Goal: Task Accomplishment & Management: Use online tool/utility

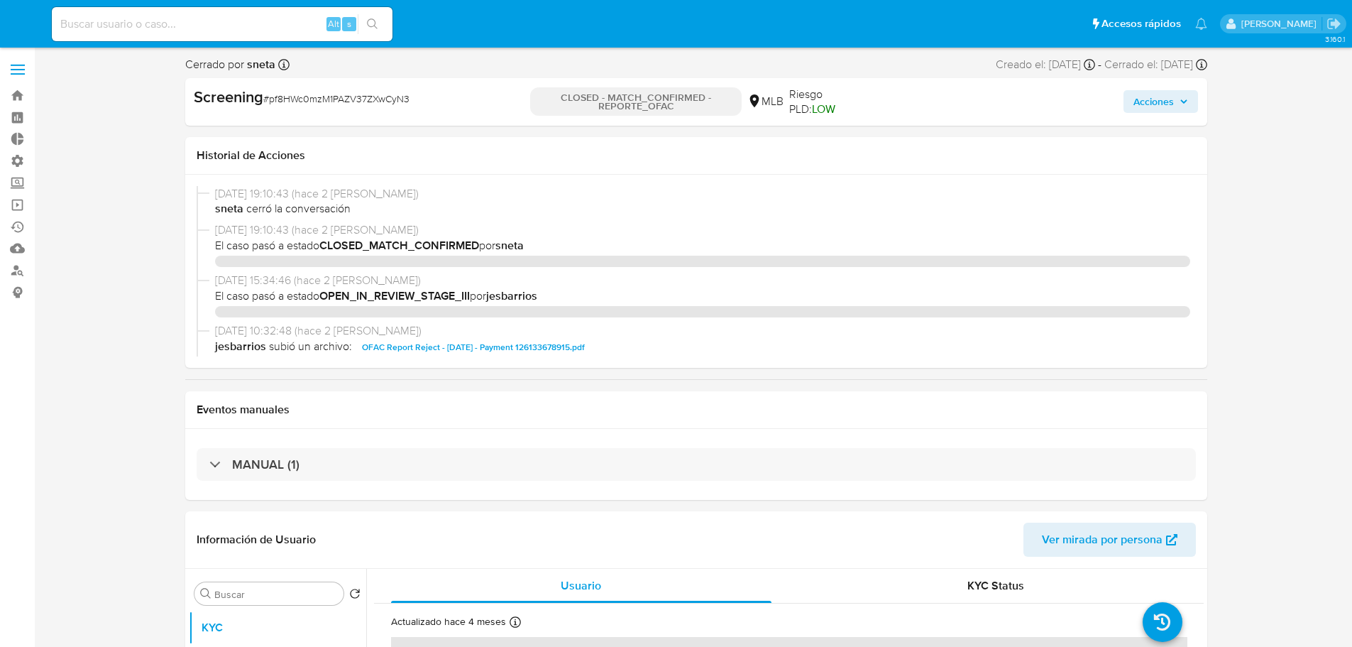
select select "10"
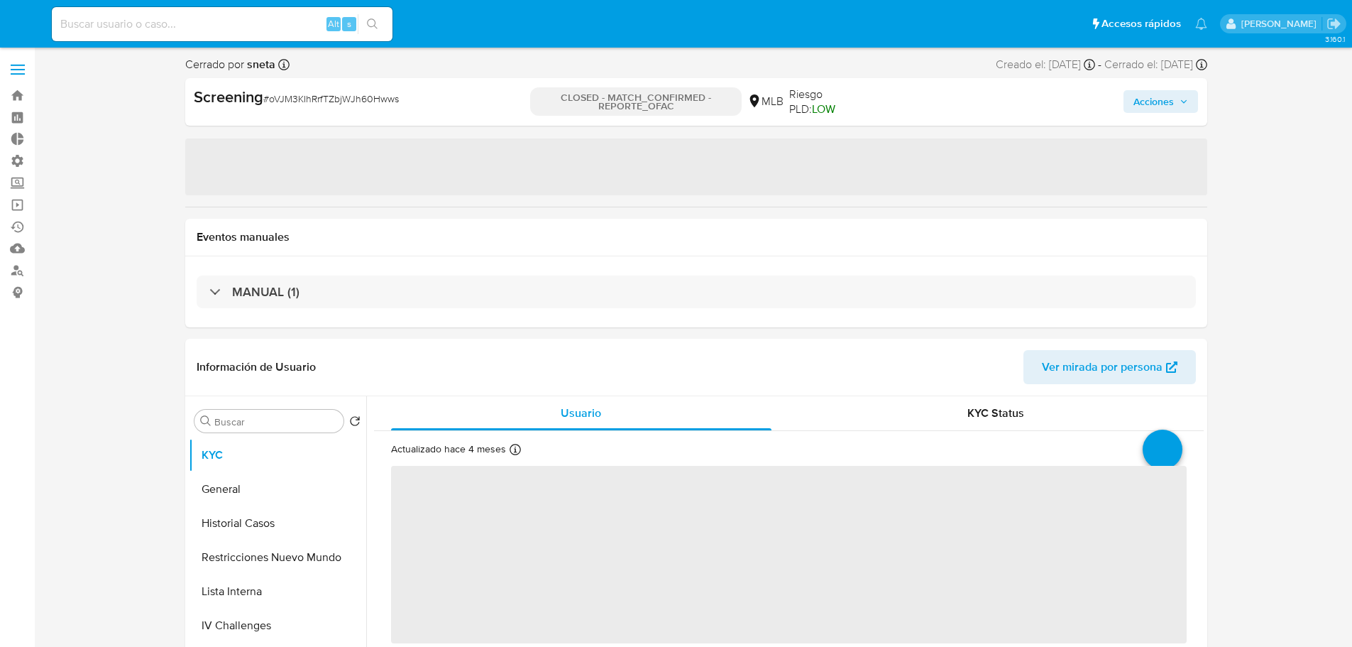
select select "10"
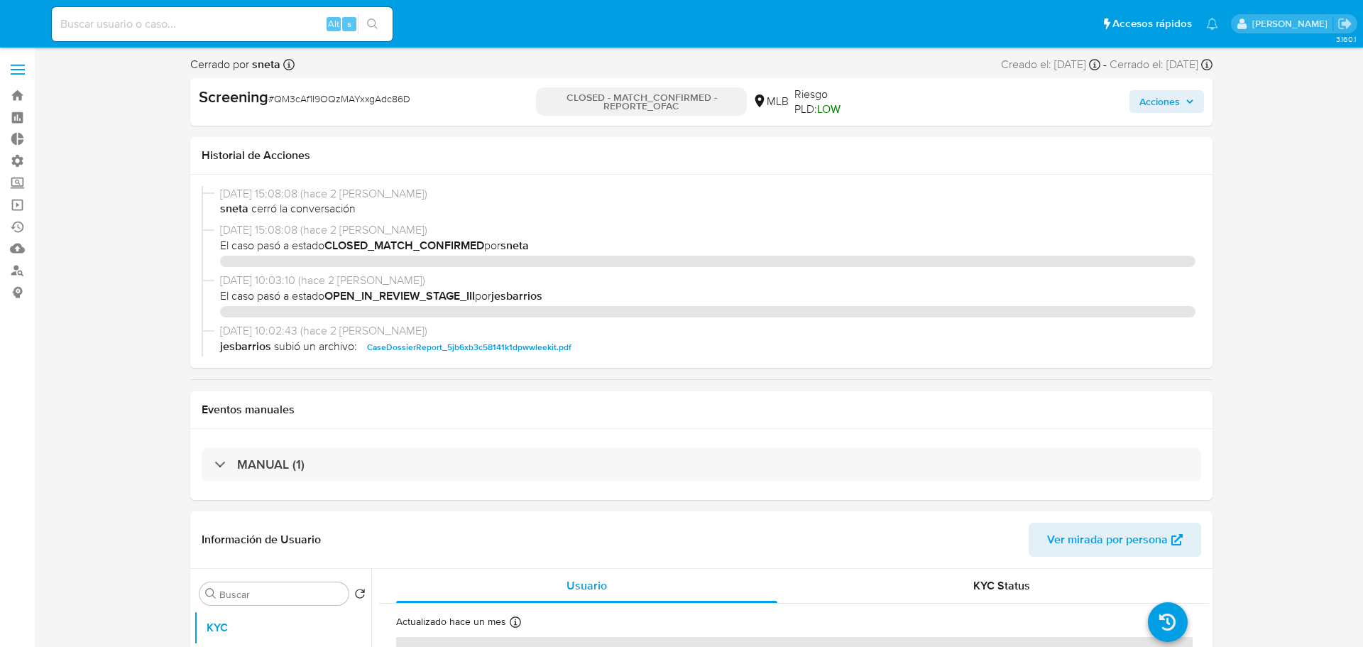
select select "10"
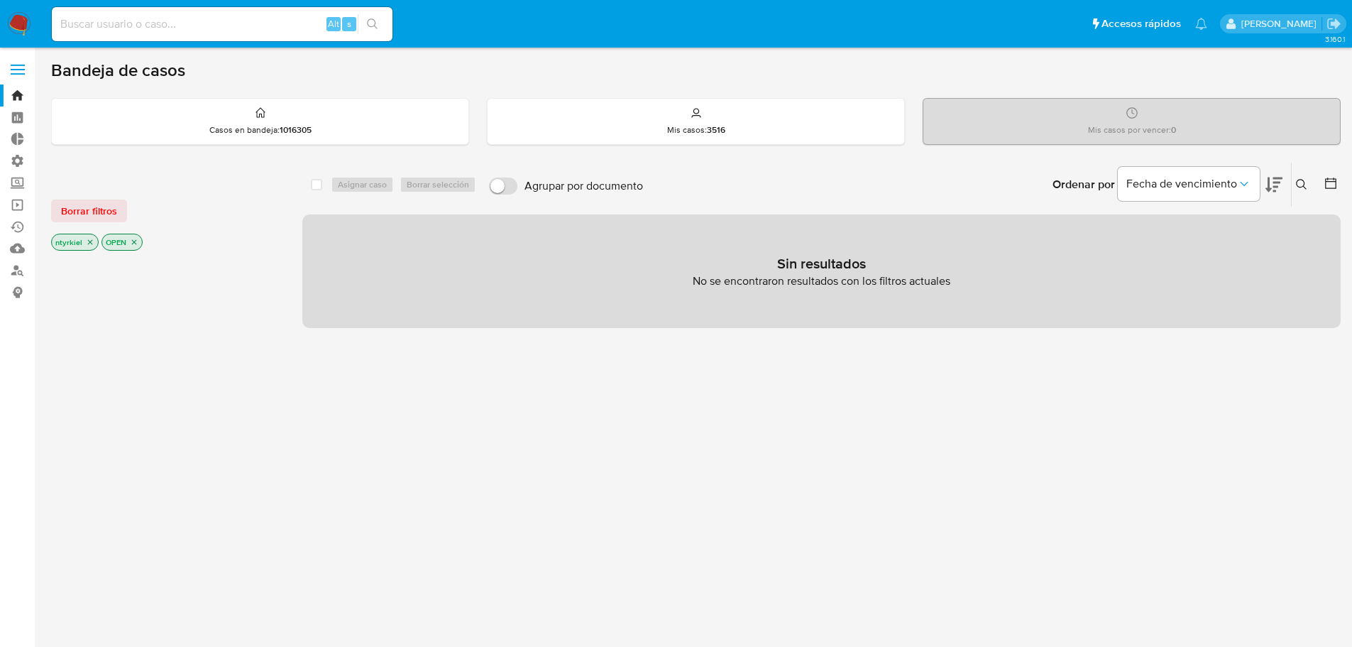
click at [104, 36] on div "Alt s" at bounding box center [222, 24] width 341 height 34
click at [107, 26] on input at bounding box center [222, 24] width 341 height 18
paste input "494885080"
type input "494885080"
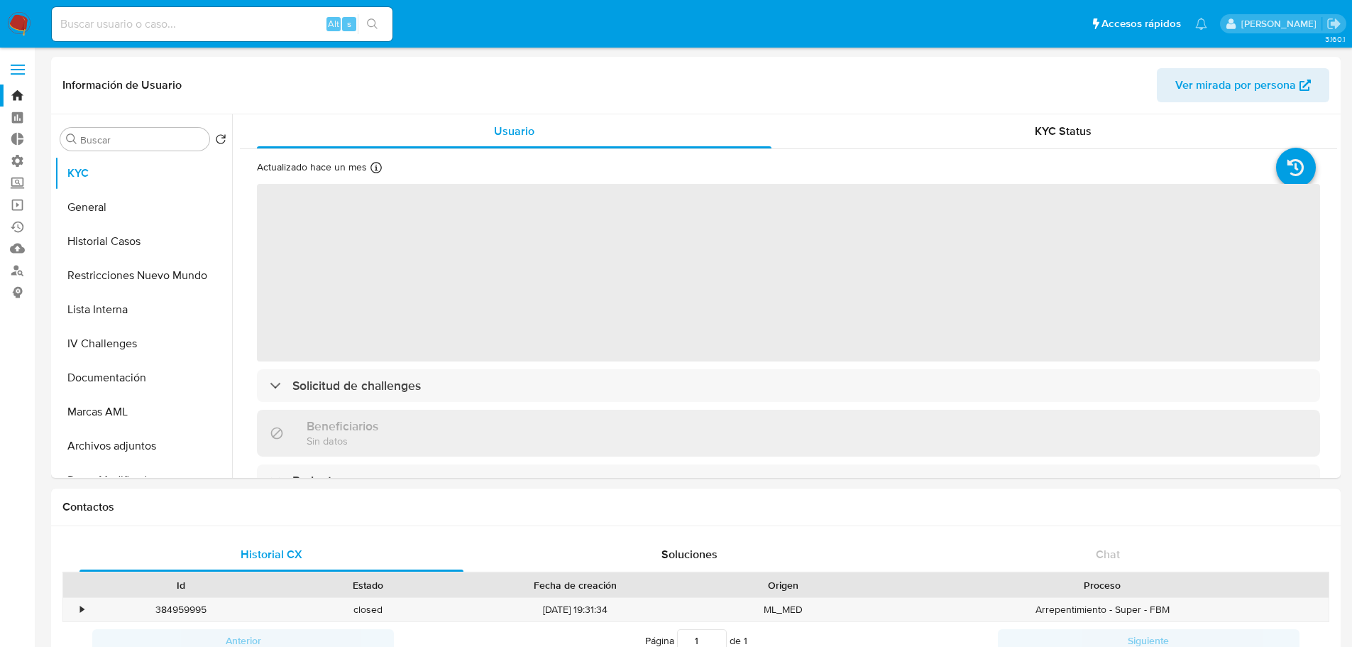
select select "10"
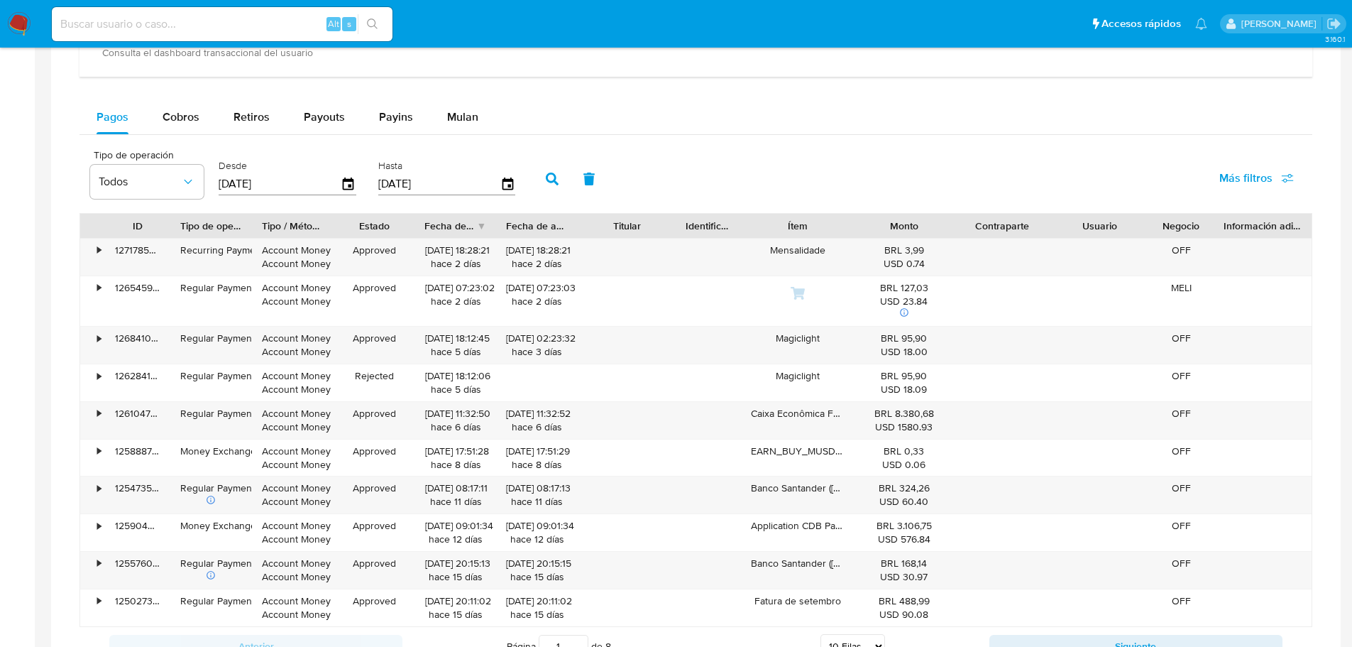
scroll to position [639, 0]
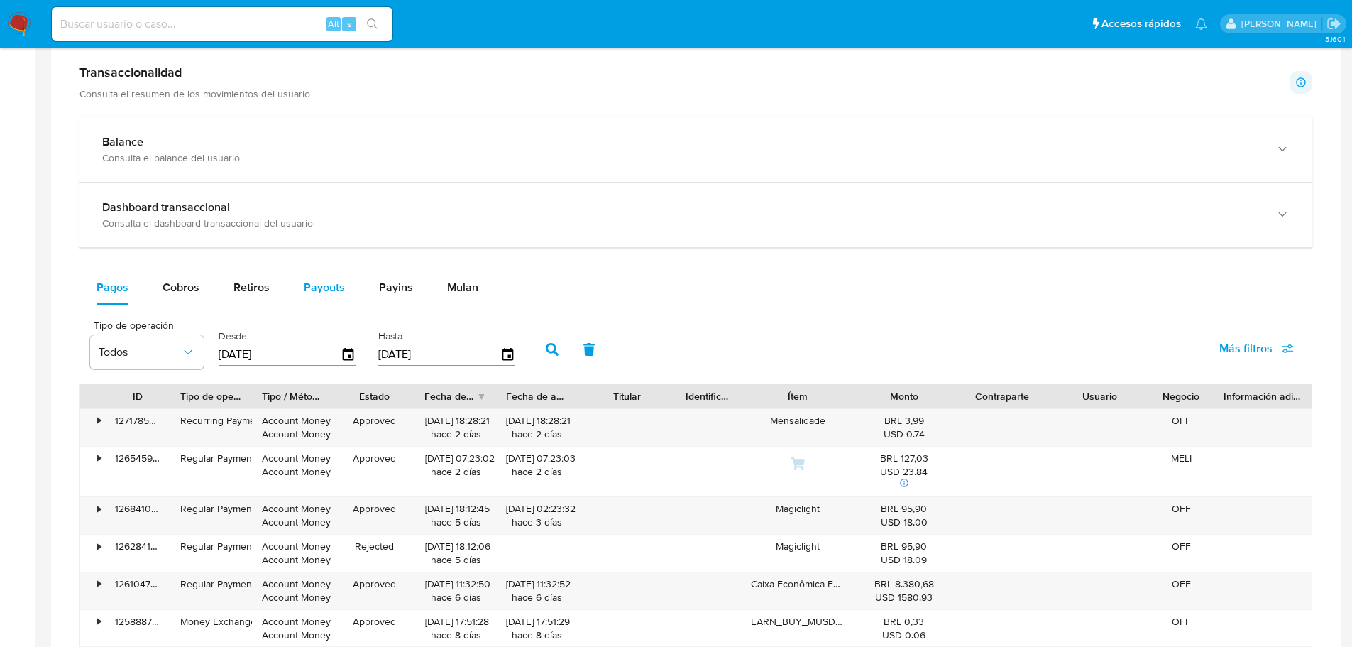
click at [322, 280] on span "Payouts" at bounding box center [324, 287] width 41 height 16
select select "10"
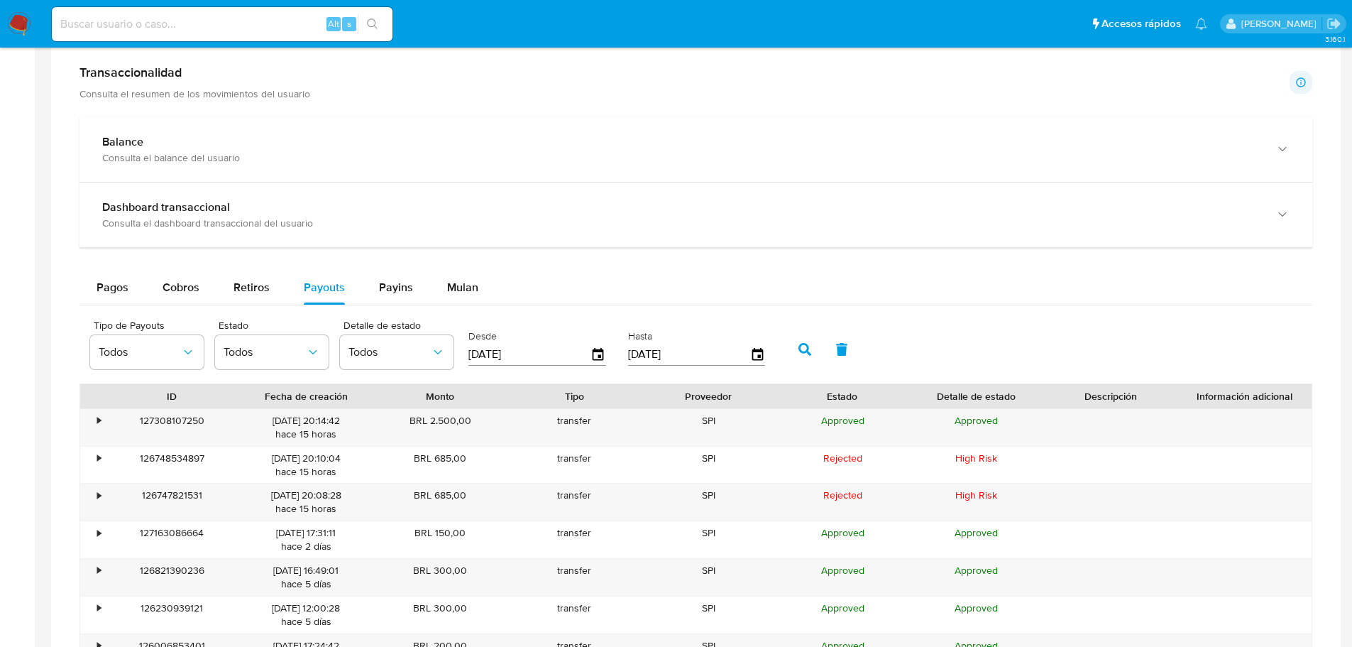
scroll to position [710, 0]
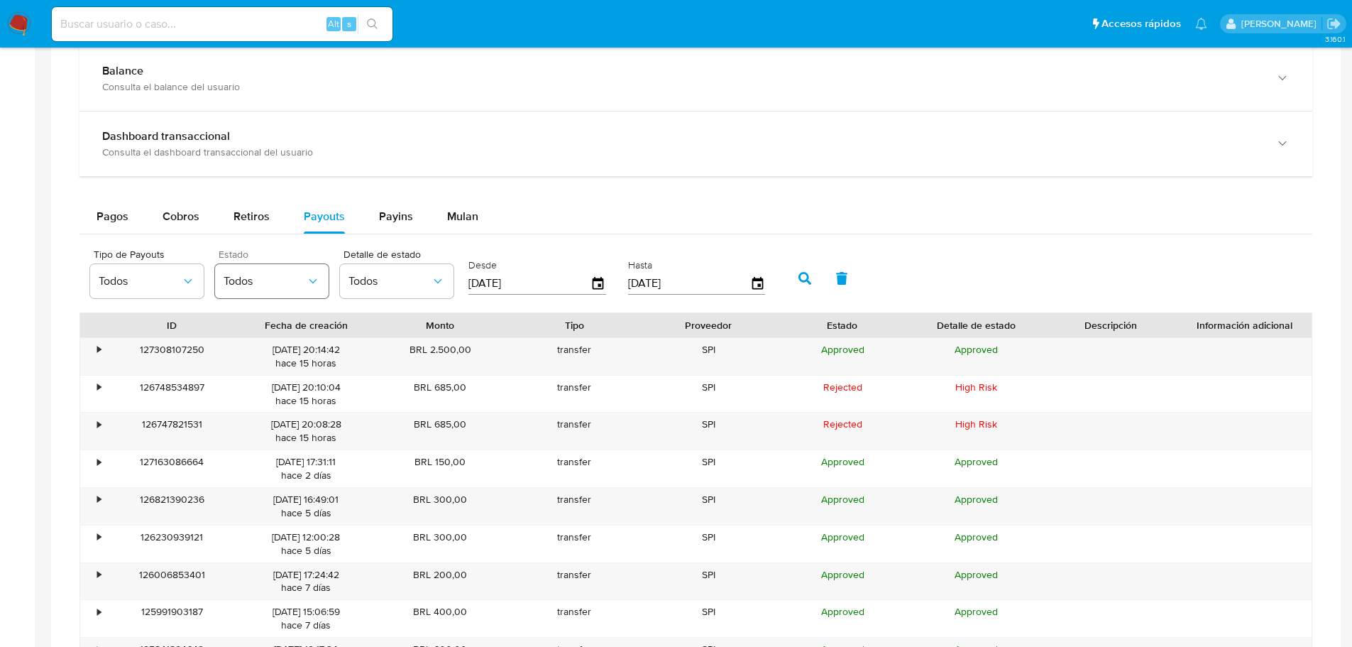
click at [294, 280] on span "Todos" at bounding box center [265, 281] width 82 height 14
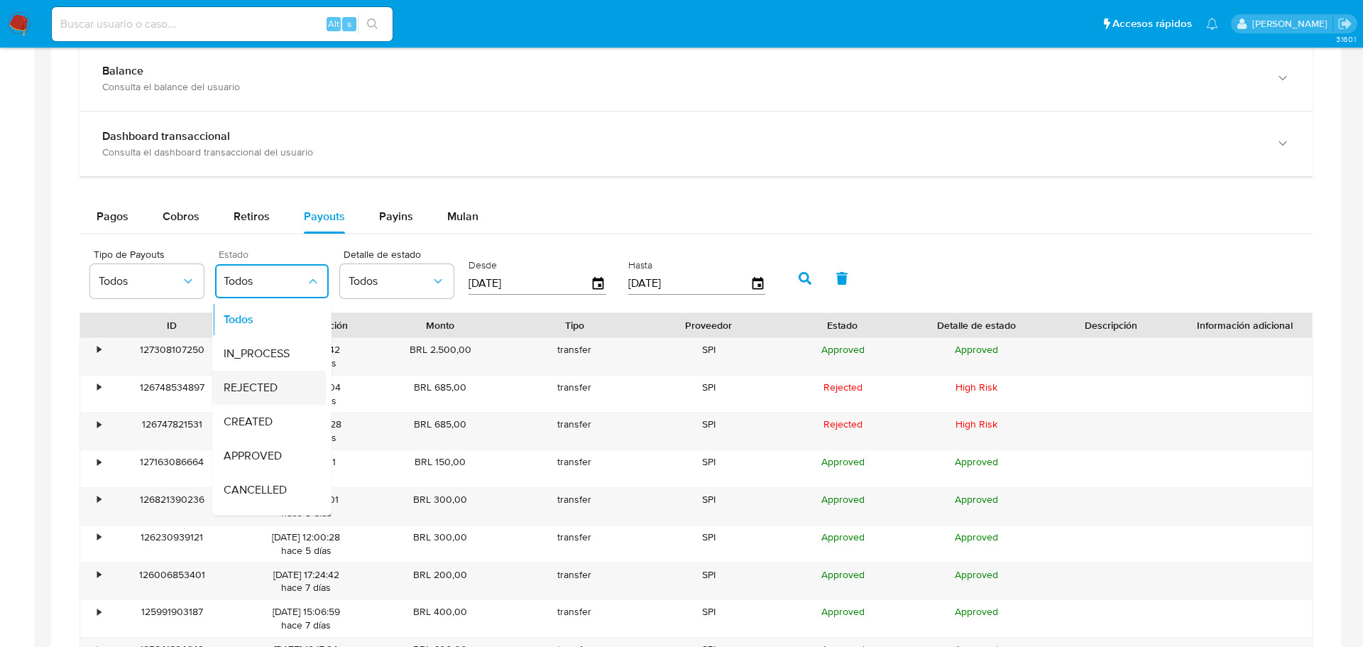
click at [271, 381] on span "REJECTED" at bounding box center [251, 388] width 54 height 14
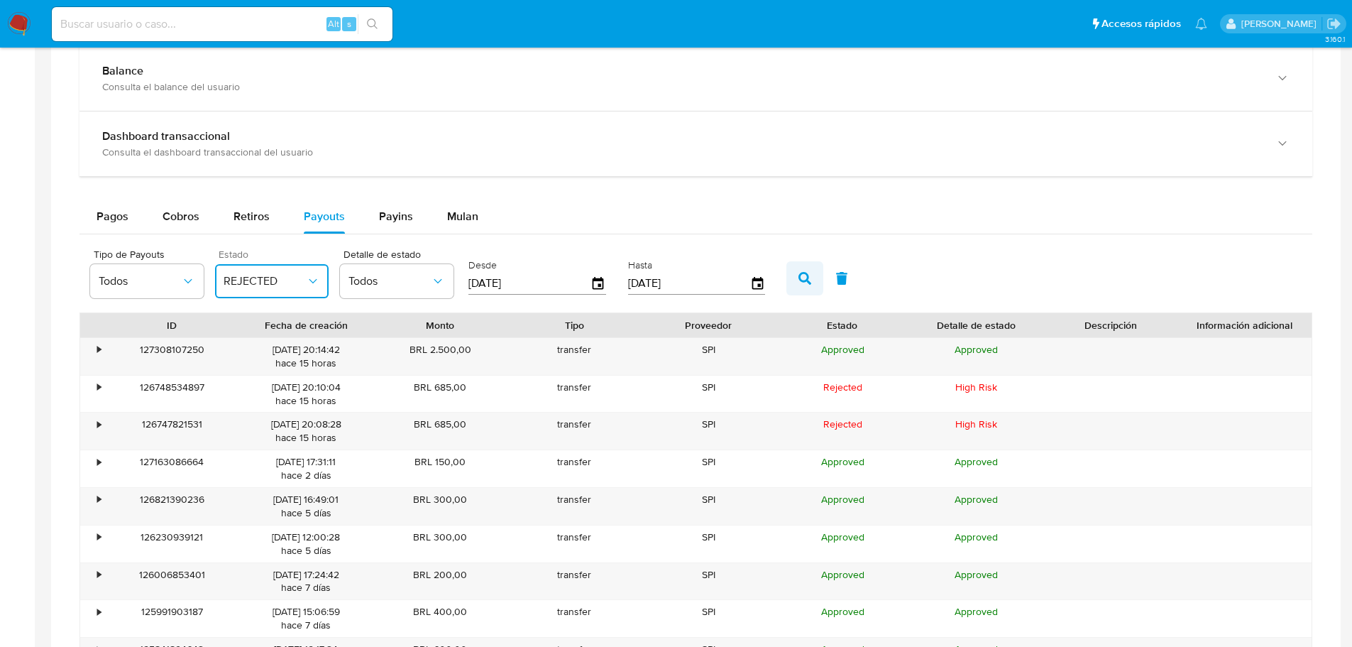
click at [799, 285] on button "button" at bounding box center [805, 278] width 37 height 34
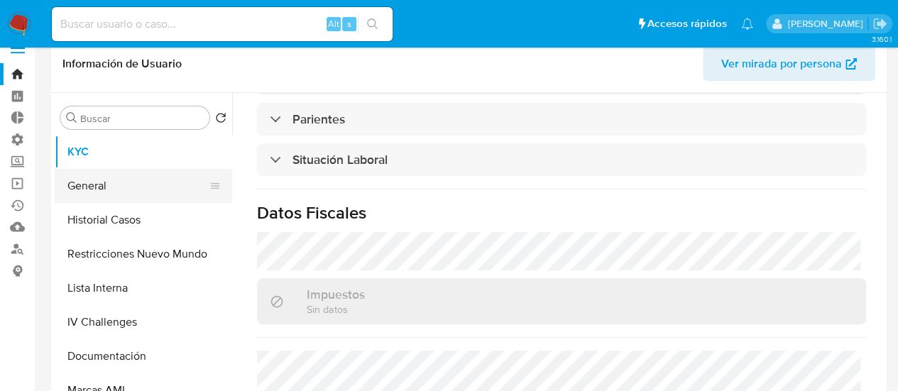
scroll to position [0, 0]
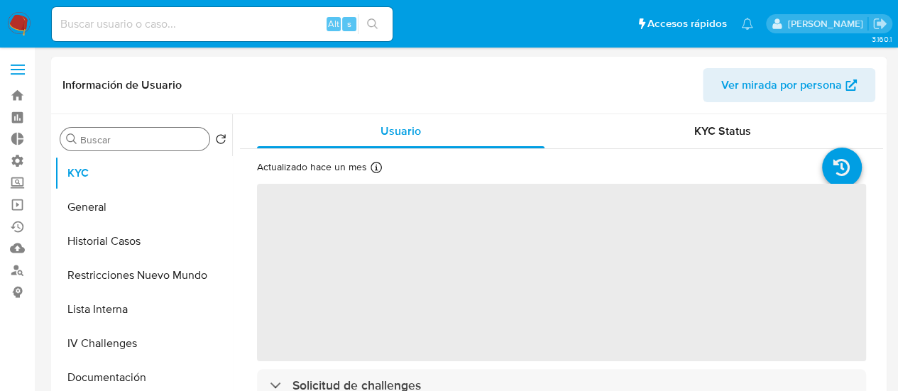
select select "10"
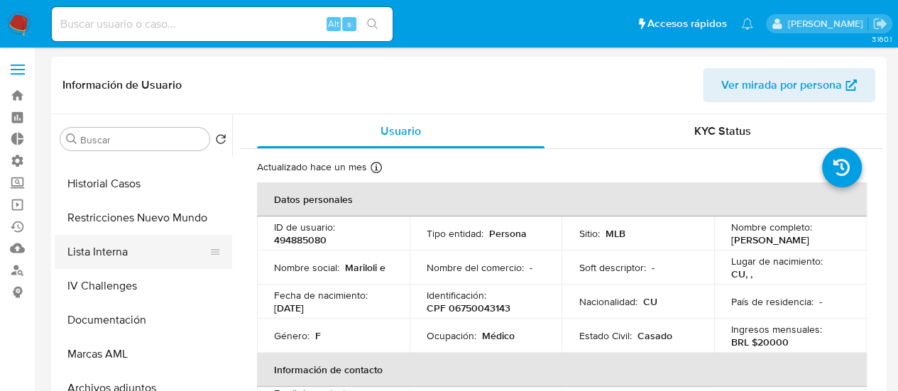
scroll to position [71, 0]
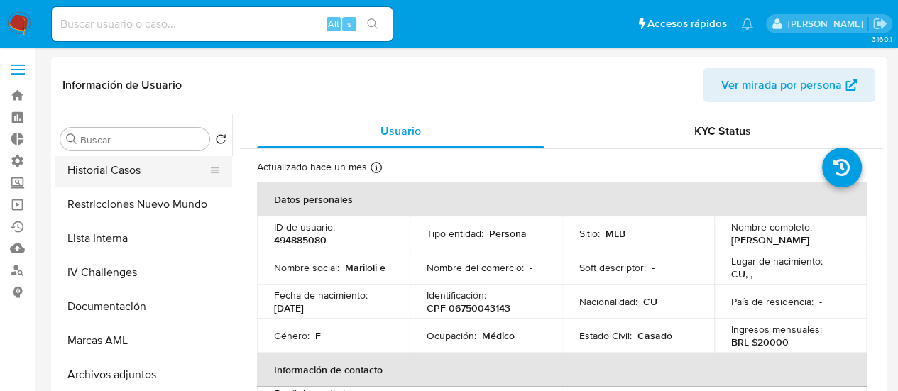
click at [124, 182] on button "Historial Casos" at bounding box center [138, 170] width 166 height 34
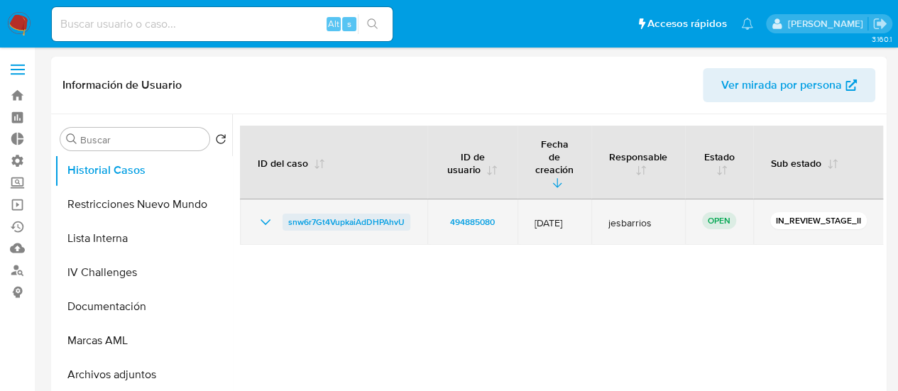
click at [338, 214] on span "snw6r7Gt4VupkaiAdDHPAhvU" at bounding box center [346, 222] width 116 height 17
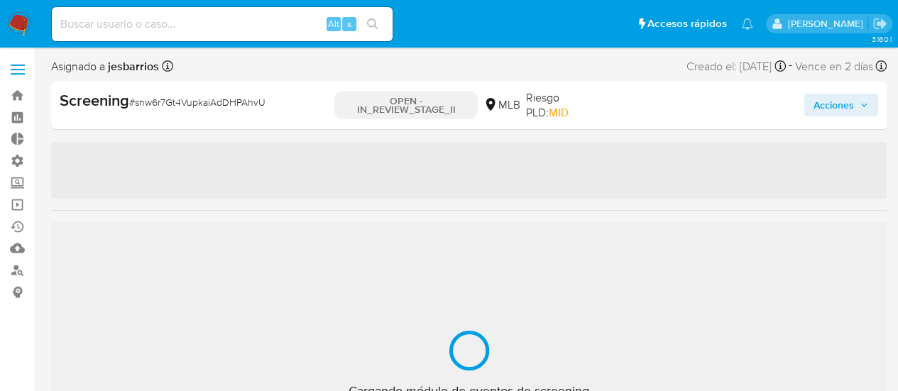
select select "10"
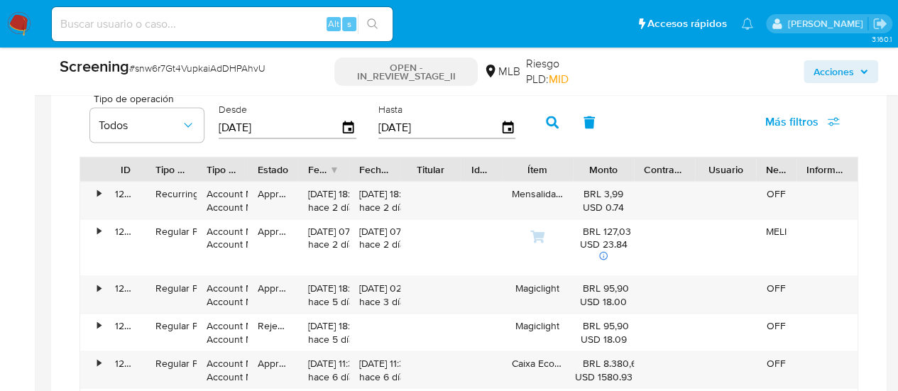
scroll to position [1207, 0]
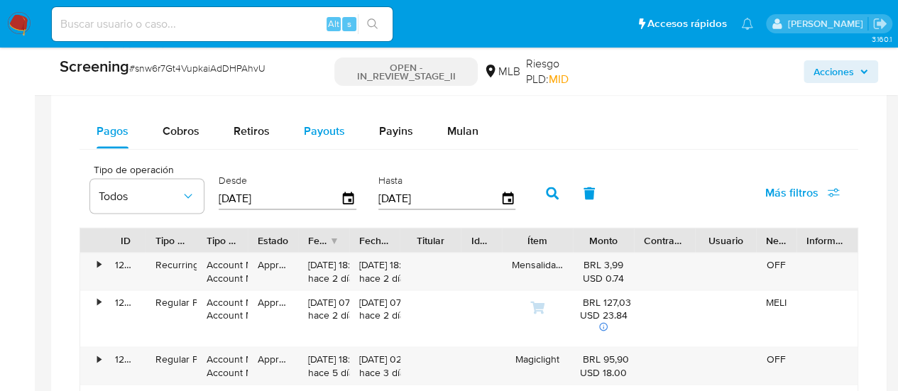
click at [316, 126] on span "Payouts" at bounding box center [324, 131] width 41 height 16
select select "10"
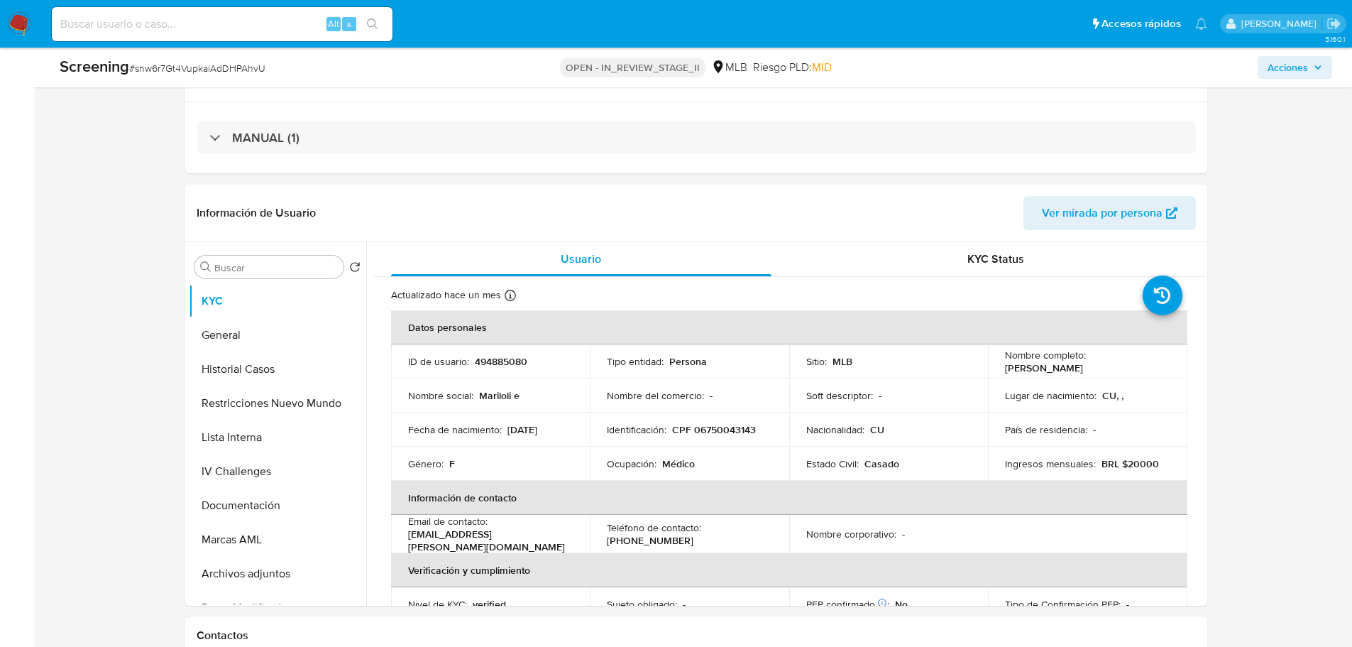
scroll to position [284, 0]
click at [522, 356] on p "494885080" at bounding box center [501, 360] width 53 height 13
click at [789, 381] on td "Soft descriptor : -" at bounding box center [888, 394] width 199 height 34
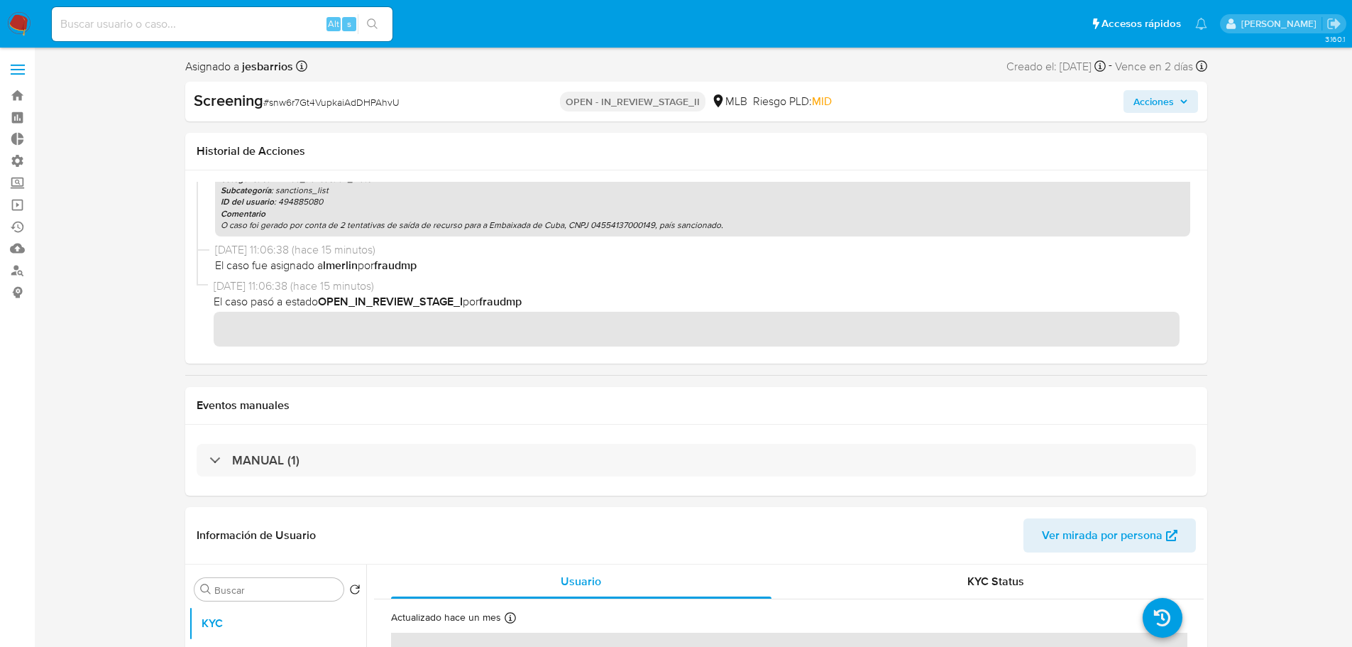
scroll to position [0, 0]
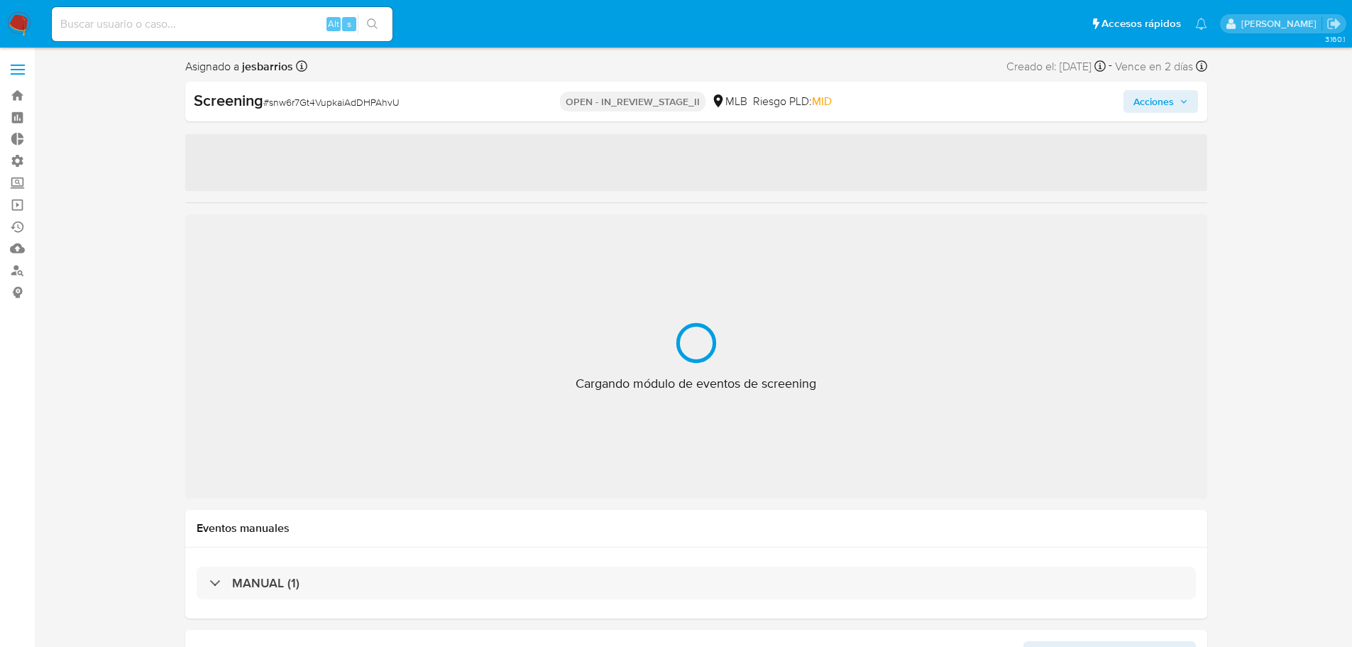
select select "10"
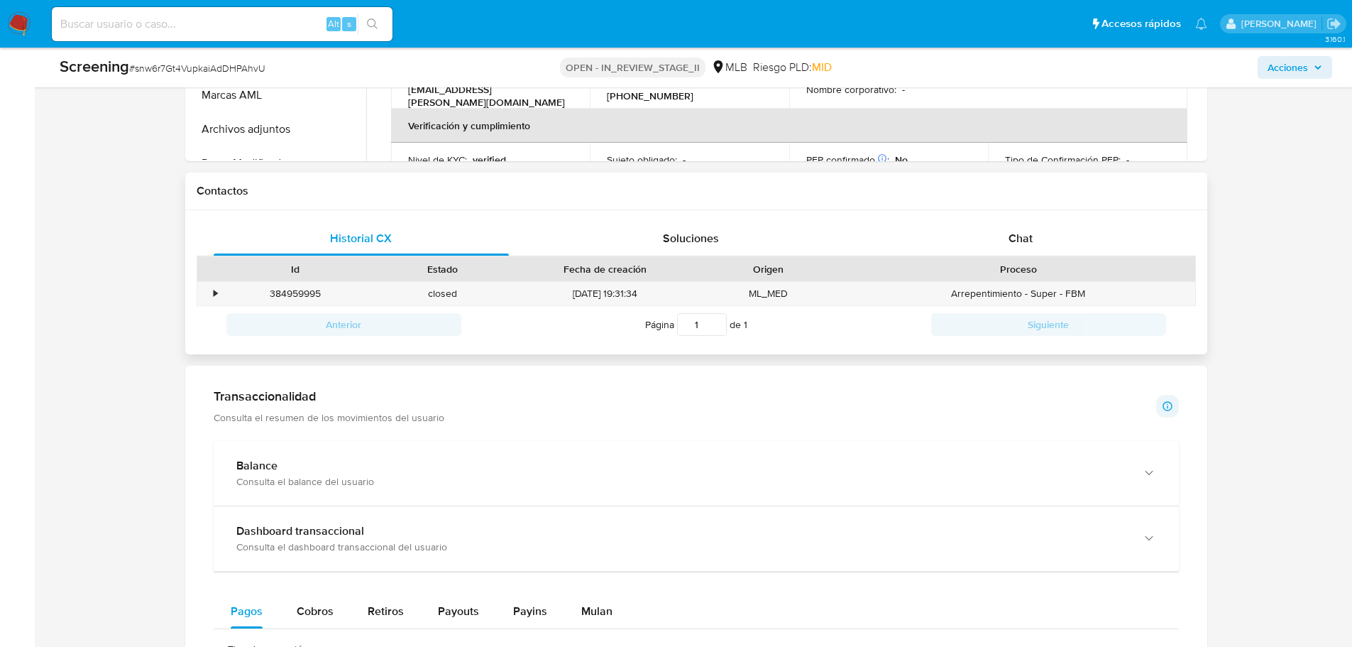
scroll to position [710, 0]
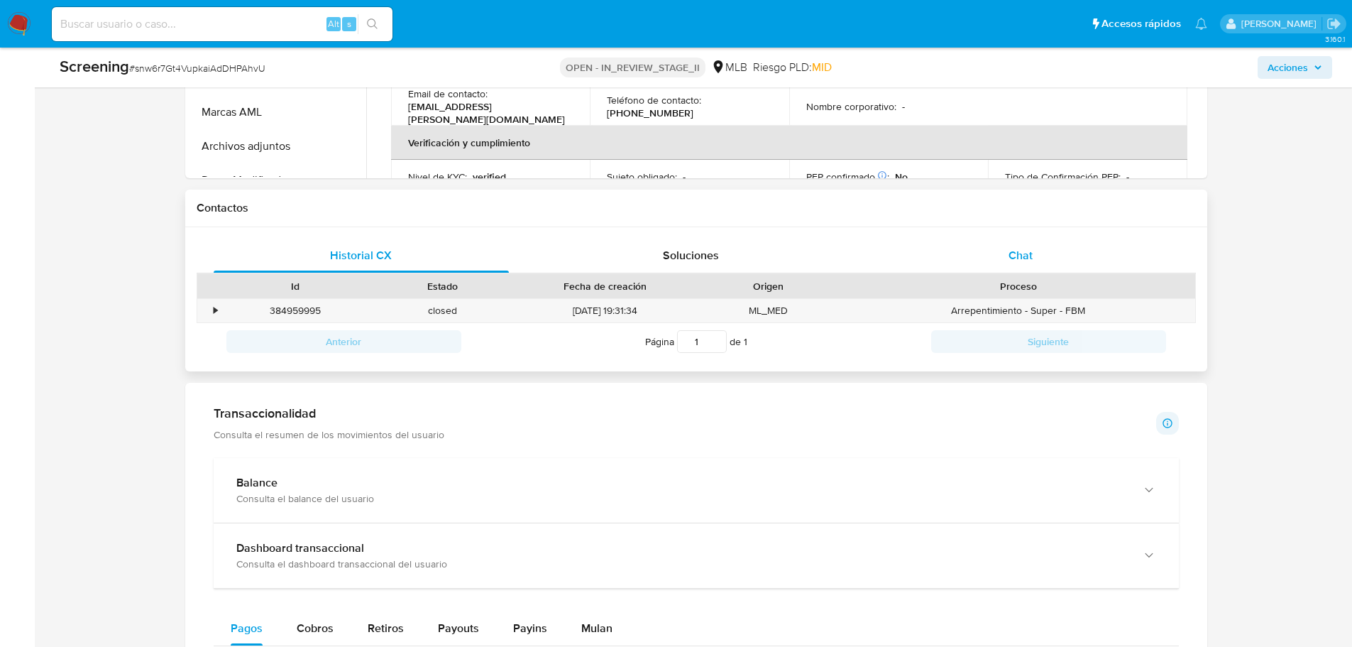
click at [1027, 250] on span "Chat" at bounding box center [1021, 255] width 24 height 16
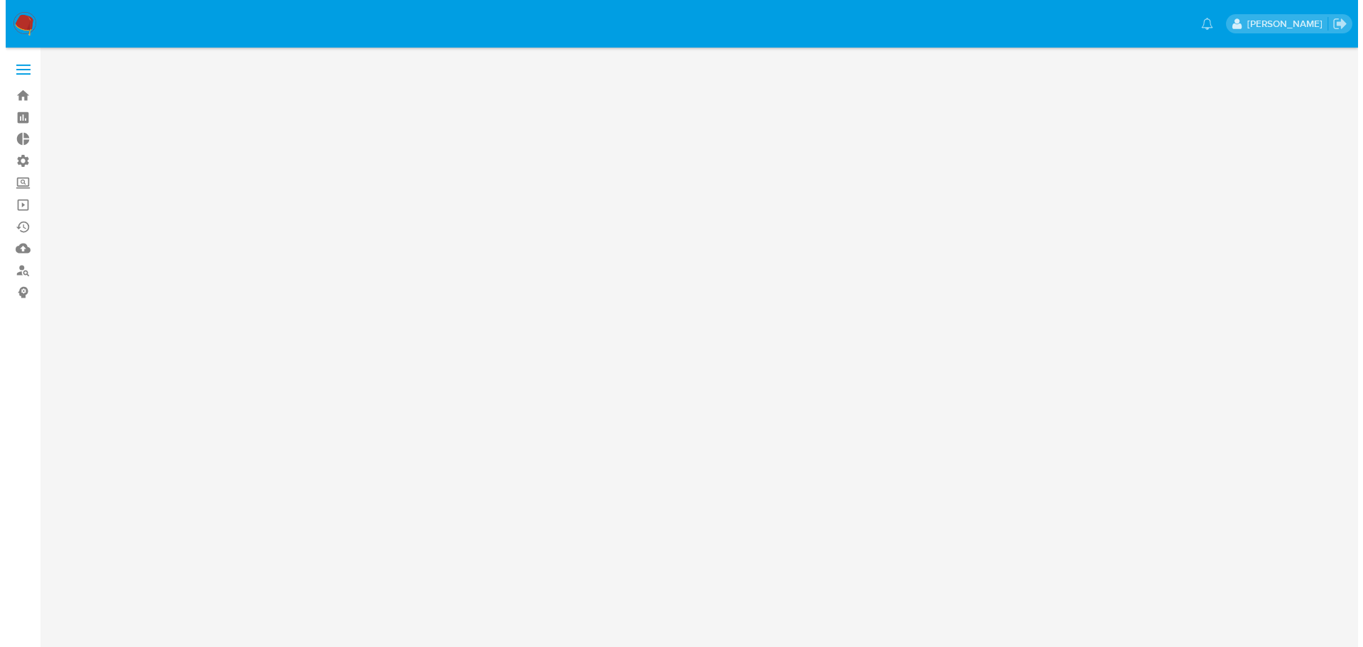
scroll to position [0, 0]
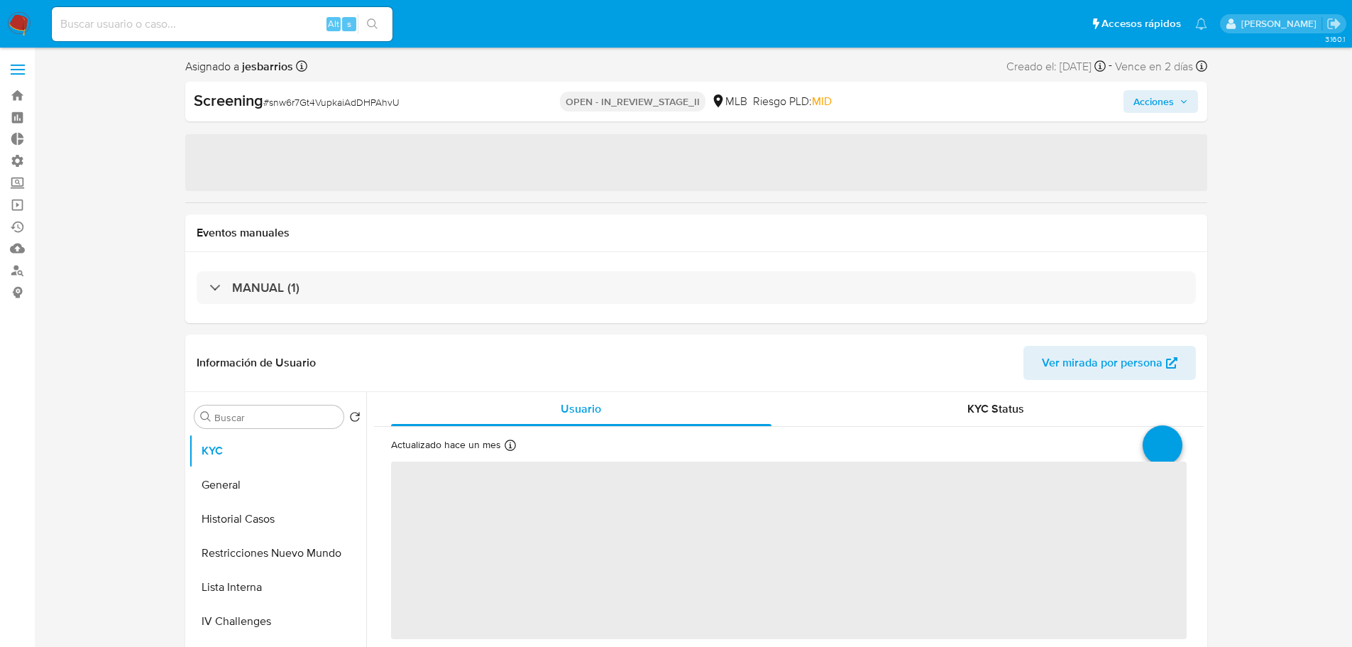
select select "10"
